Goal: Task Accomplishment & Management: Use online tool/utility

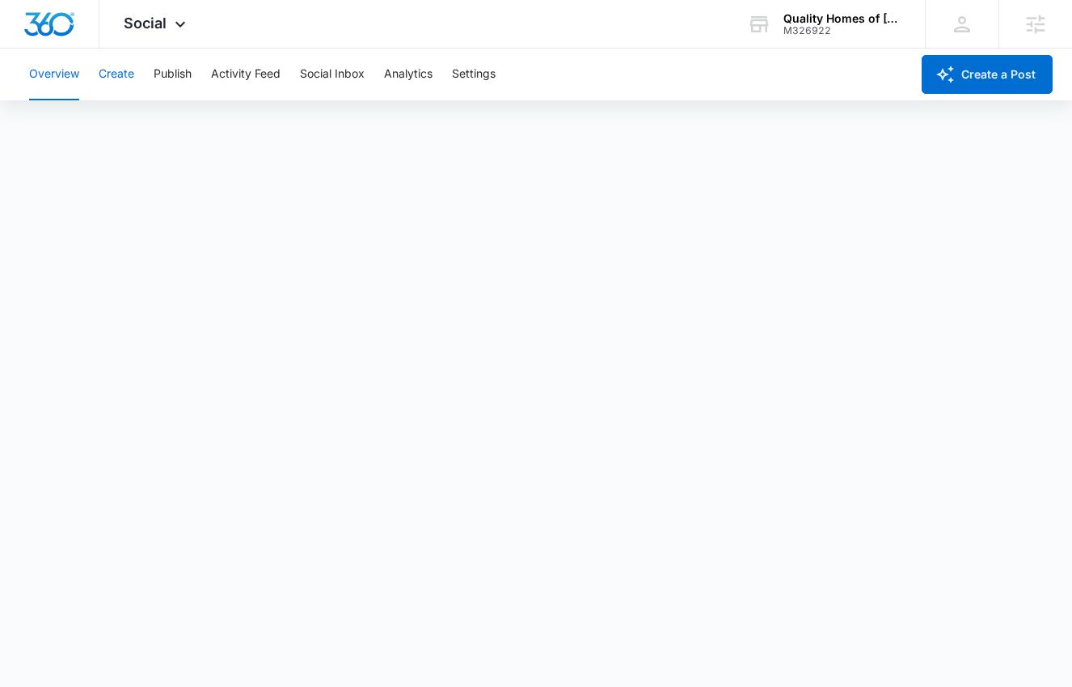
click at [125, 78] on button "Create" at bounding box center [117, 75] width 36 height 52
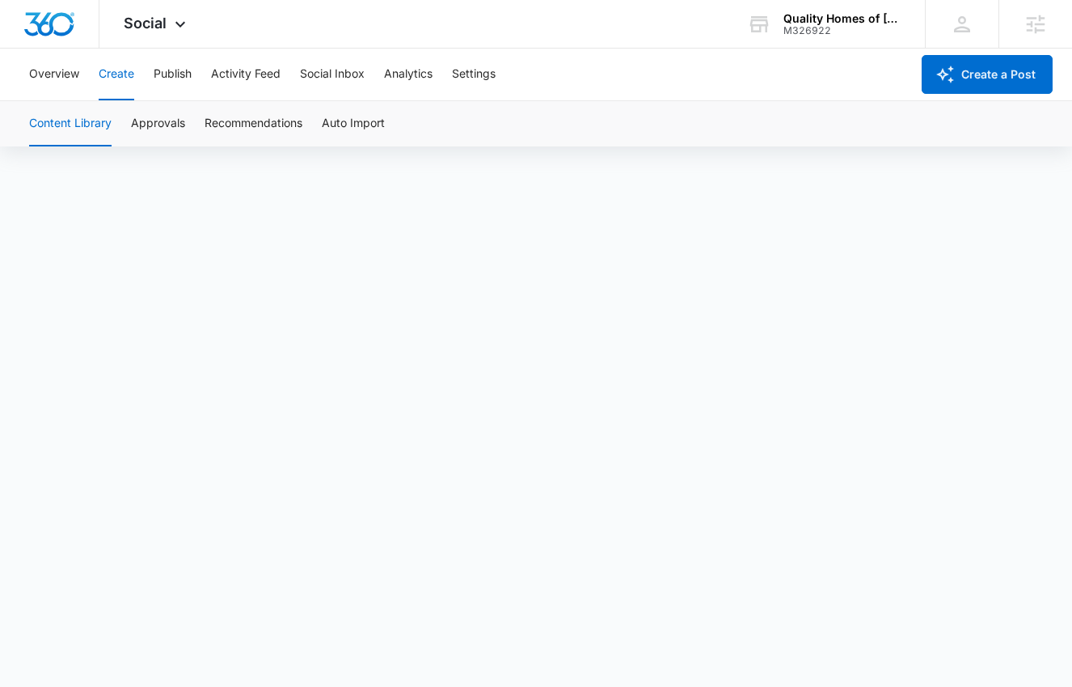
scroll to position [11, 0]
click at [162, 24] on span "Social" at bounding box center [145, 23] width 43 height 17
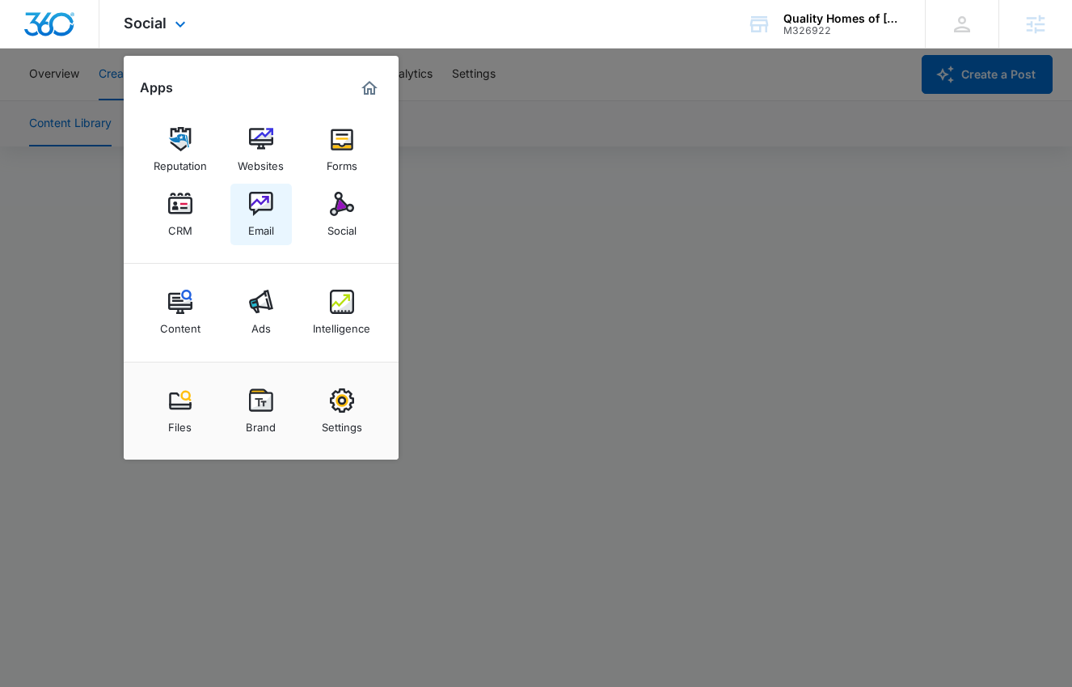
click at [267, 205] on img at bounding box center [261, 204] width 24 height 24
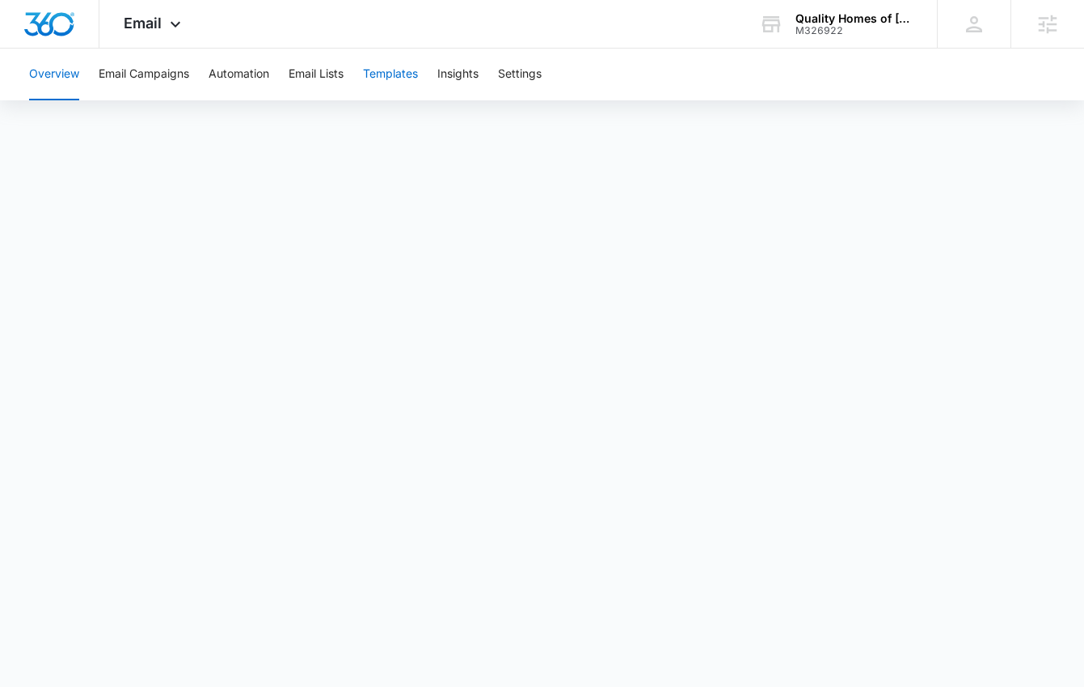
click at [399, 65] on button "Templates" at bounding box center [390, 75] width 55 height 52
click at [399, 78] on button "Templates" at bounding box center [390, 75] width 55 height 52
click at [391, 86] on button "Templates" at bounding box center [390, 75] width 55 height 52
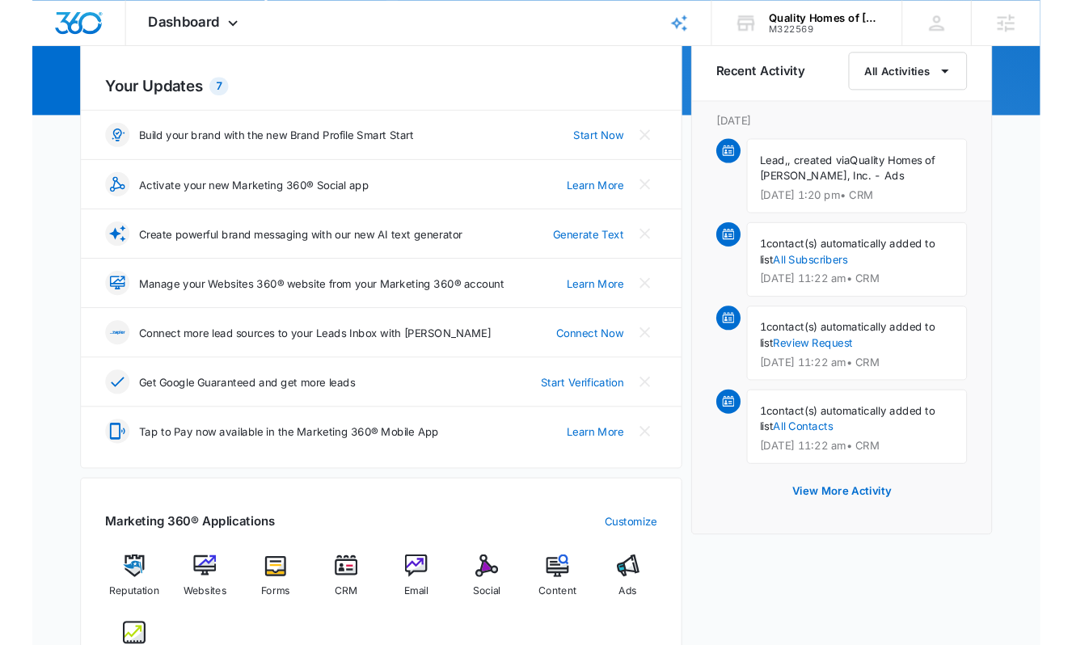
scroll to position [169, 0]
